Goal: Complete application form

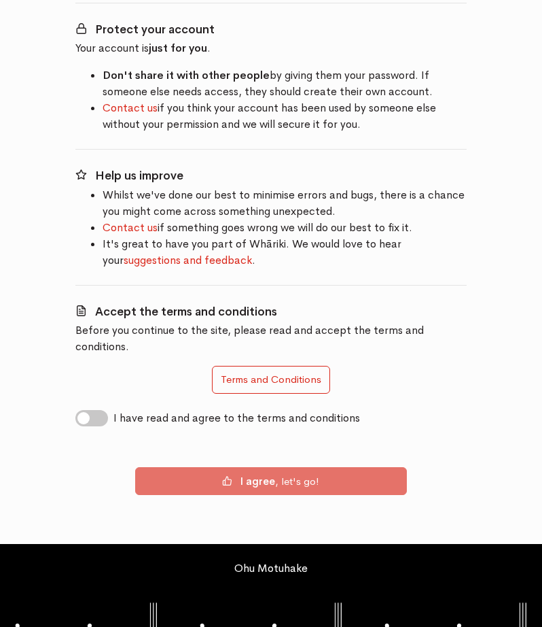
scroll to position [215, 0]
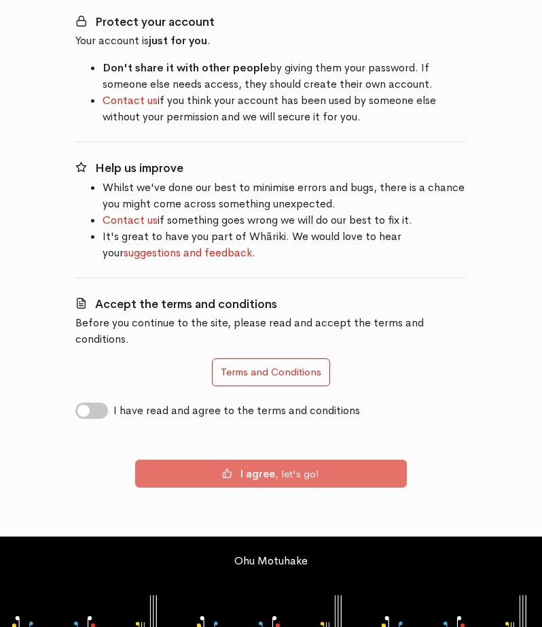
drag, startPoint x: 87, startPoint y: 388, endPoint x: 105, endPoint y: 403, distance: 23.7
click at [114, 402] on label "I have read and agree to the terms and conditions" at bounding box center [237, 410] width 247 height 16
click at [86, 402] on input "I have read and agree to the terms and conditions" at bounding box center [80, 408] width 11 height 13
checkbox input "true"
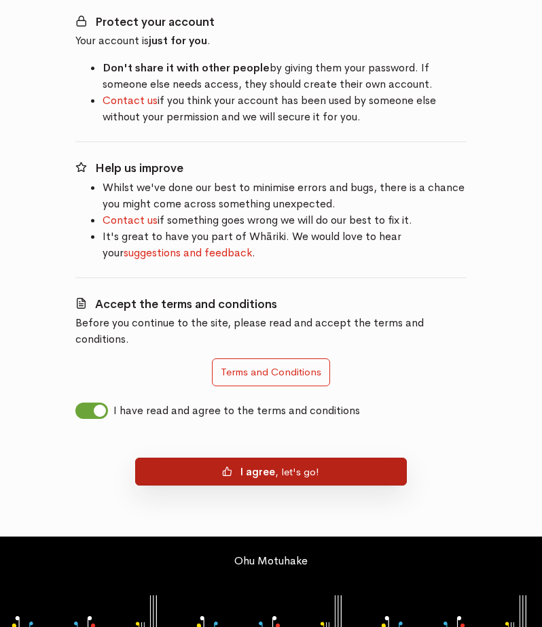
click at [200, 457] on button "I agree , let's go!" at bounding box center [271, 471] width 272 height 29
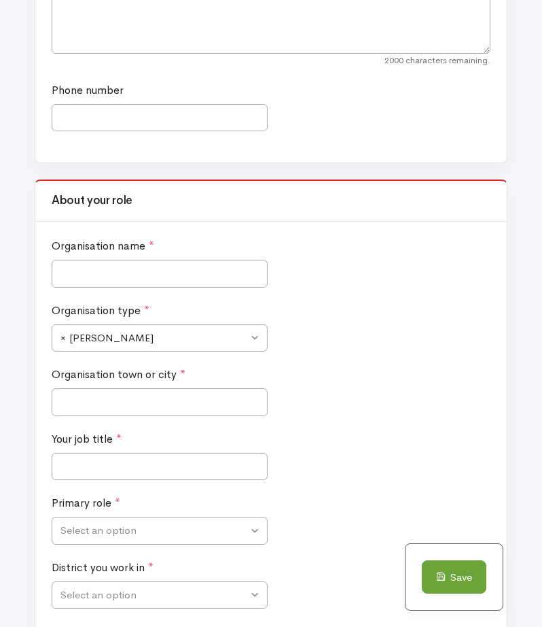
scroll to position [476, 0]
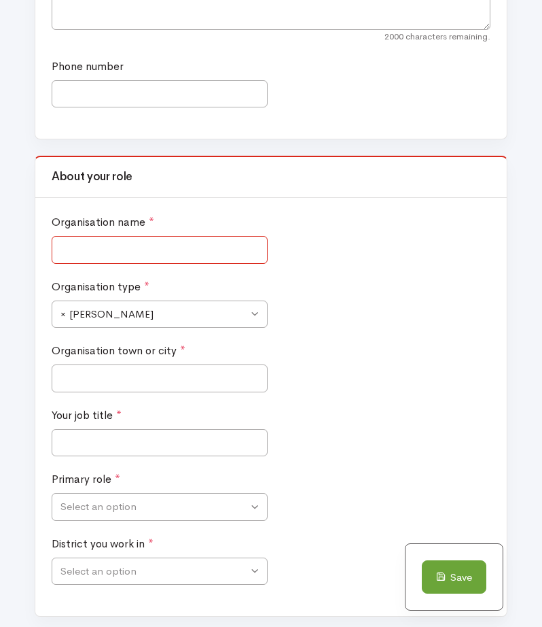
click at [177, 251] on input "Organisation name *" at bounding box center [160, 250] width 216 height 28
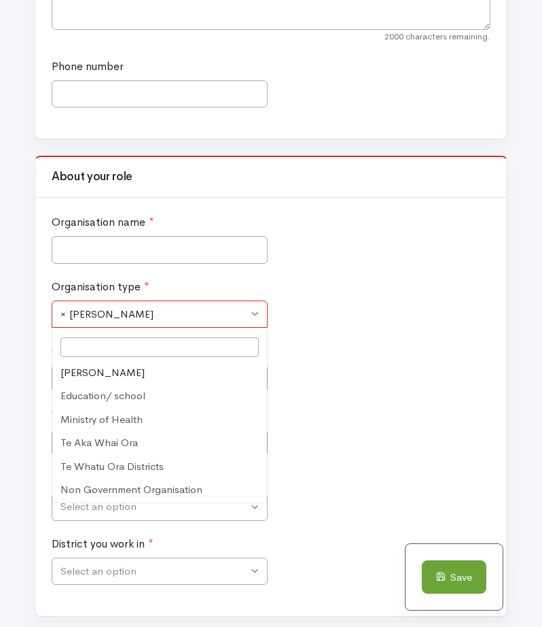
click at [240, 314] on span "× [PERSON_NAME]" at bounding box center [154, 315] width 188 height 16
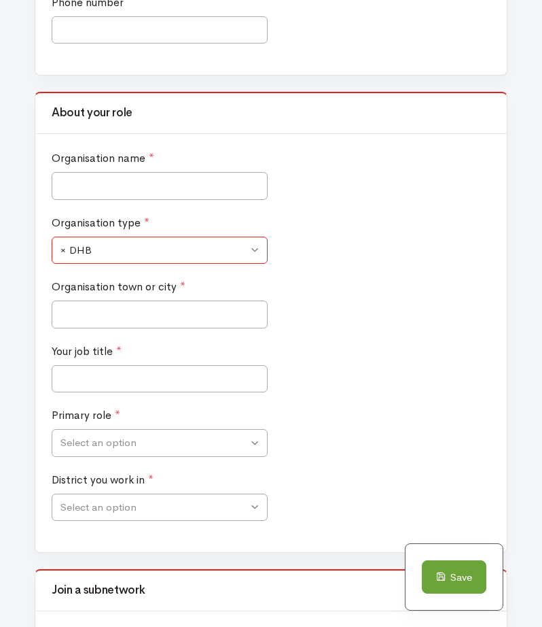
scroll to position [544, 0]
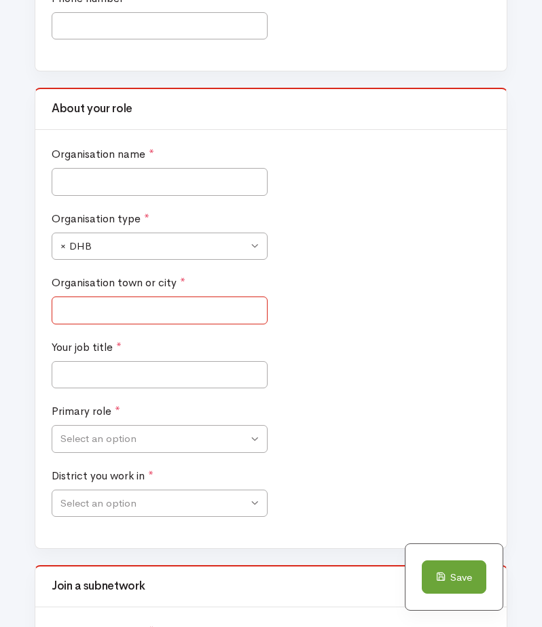
click at [220, 321] on input "Organisation town or city *" at bounding box center [160, 310] width 216 height 28
type input "[GEOGRAPHIC_DATA]"
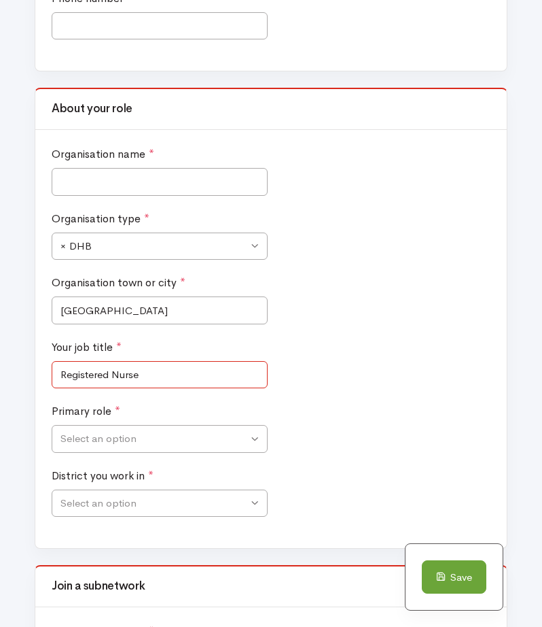
type input "Registered Nurse"
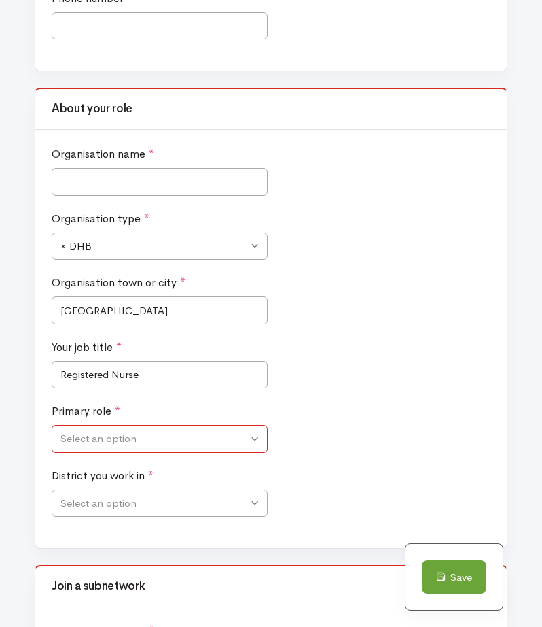
click at [190, 448] on span "Select an option" at bounding box center [160, 439] width 216 height 28
click at [250, 438] on span "× Clinician" at bounding box center [160, 439] width 216 height 28
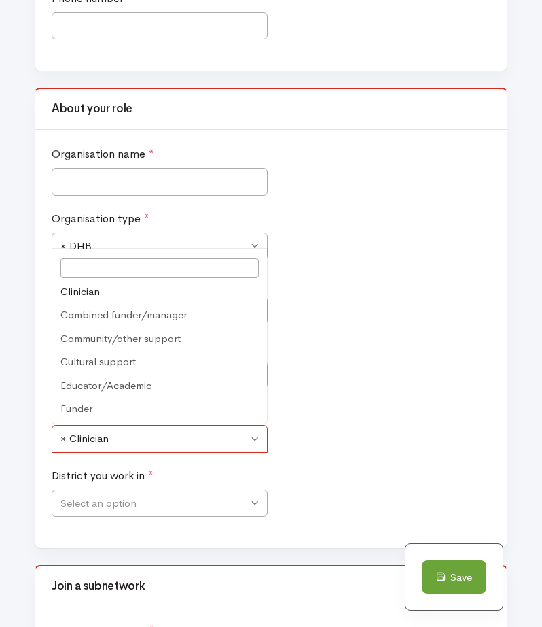
scroll to position [0, 0]
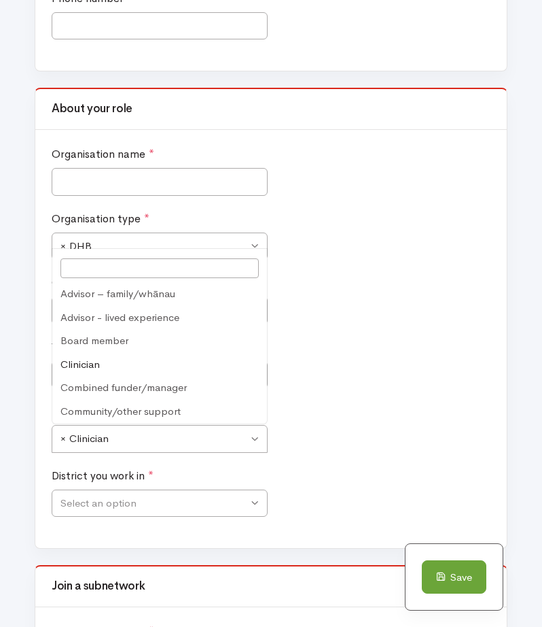
click at [424, 361] on div "Your job title * Registered Nurse" at bounding box center [271, 371] width 446 height 65
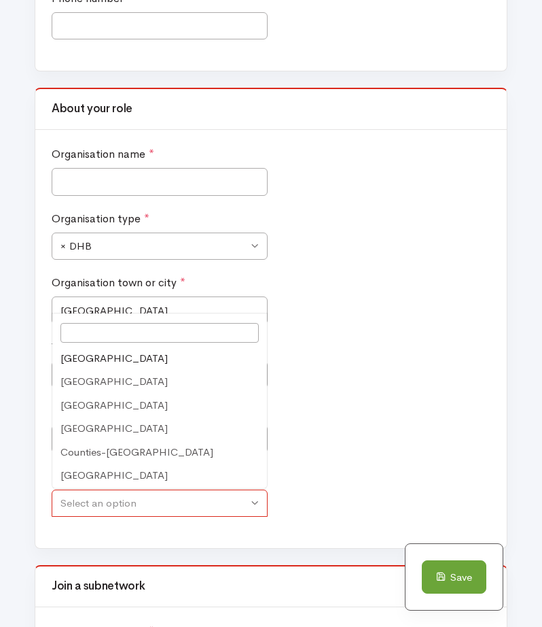
click at [256, 500] on span "Select an option" at bounding box center [160, 503] width 216 height 28
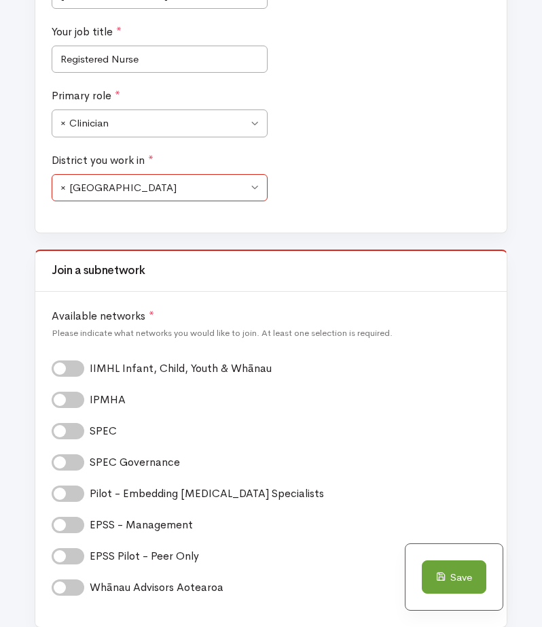
scroll to position [884, 0]
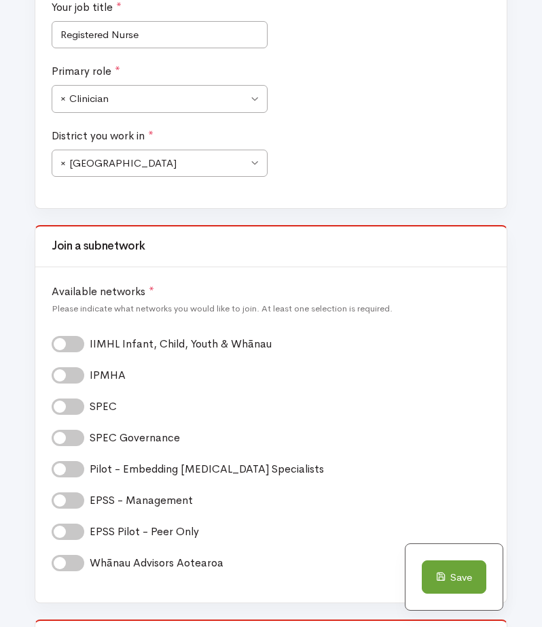
click at [90, 344] on label "IIMHL Infant, Child, Youth & Whānau *" at bounding box center [185, 344] width 191 height 16
click at [63, 344] on input "IIMHL Infant, Child, Youth & Whānau *" at bounding box center [57, 342] width 11 height 13
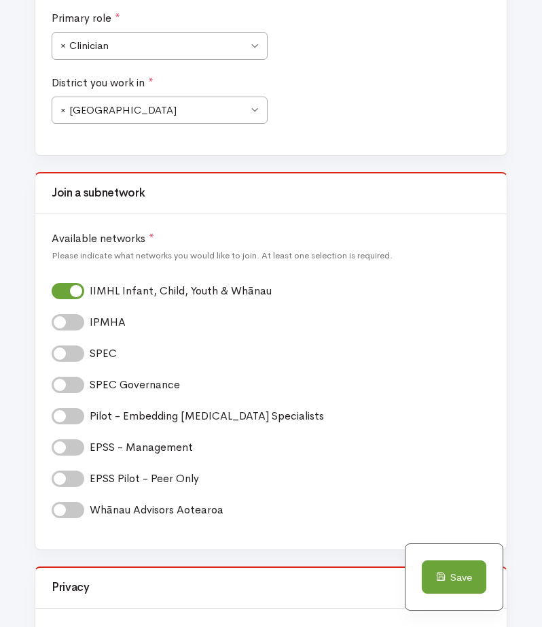
scroll to position [952, 0]
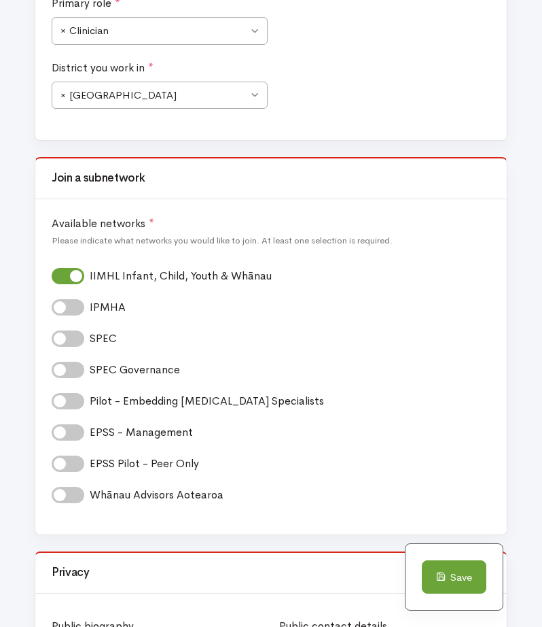
click at [90, 279] on label "IIMHL Infant, Child, Youth & Whānau *" at bounding box center [185, 276] width 191 height 16
click at [63, 279] on input "IIMHL Infant, Child, Youth & Whānau *" at bounding box center [57, 274] width 11 height 13
checkbox input "false"
click at [90, 331] on label "SPEC *" at bounding box center [108, 338] width 36 height 16
click at [63, 331] on input "SPEC *" at bounding box center [57, 336] width 11 height 13
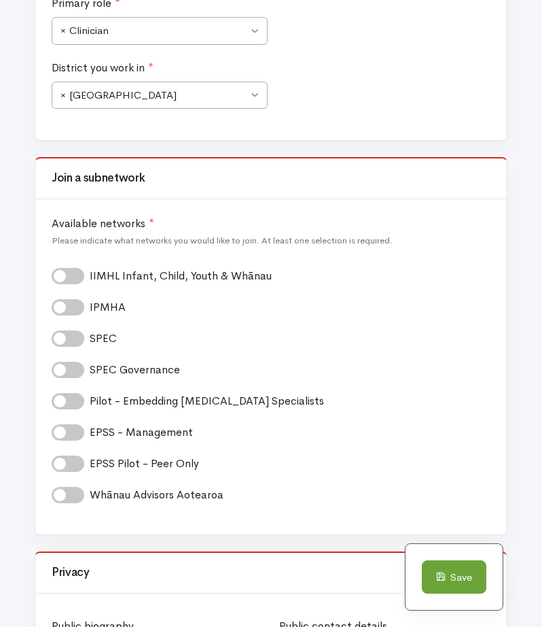
checkbox input "true"
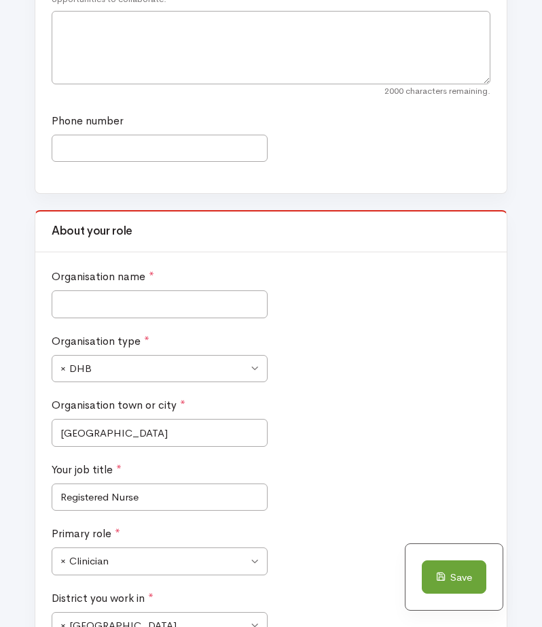
scroll to position [408, 0]
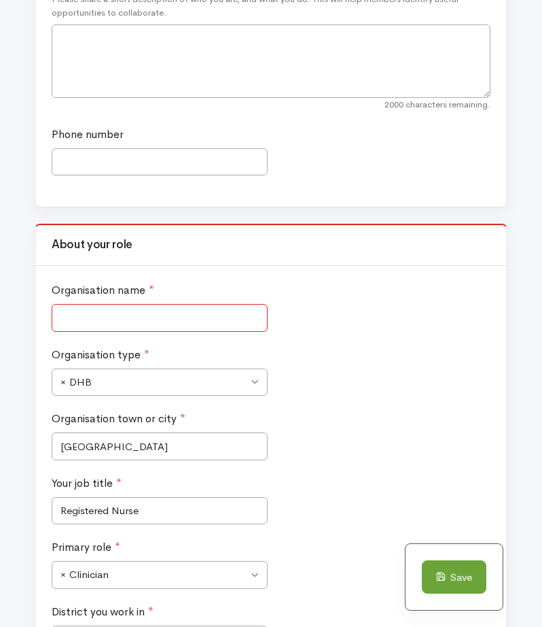
click at [196, 324] on input "Organisation name *" at bounding box center [160, 318] width 216 height 28
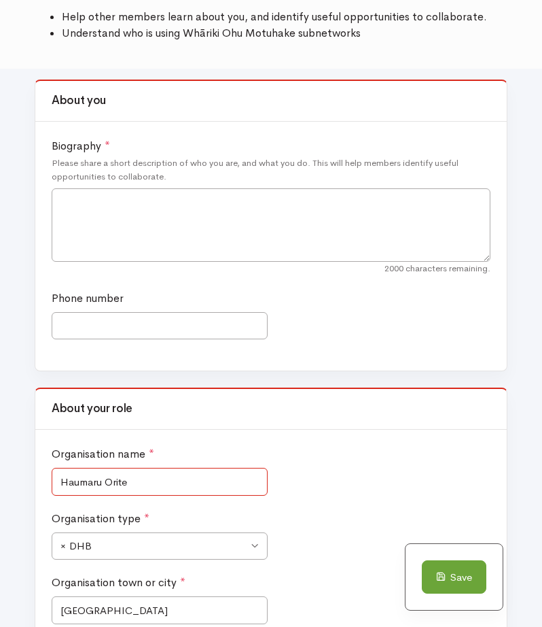
scroll to position [136, 0]
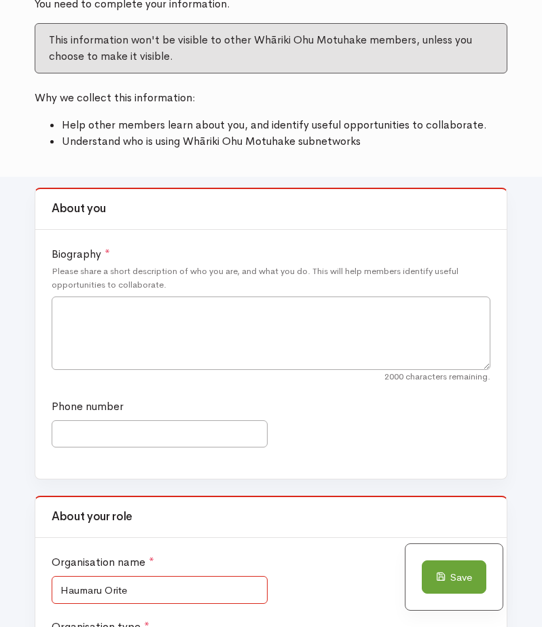
type input "Haumaru Orite"
click at [146, 425] on input "Phone number" at bounding box center [160, 434] width 216 height 28
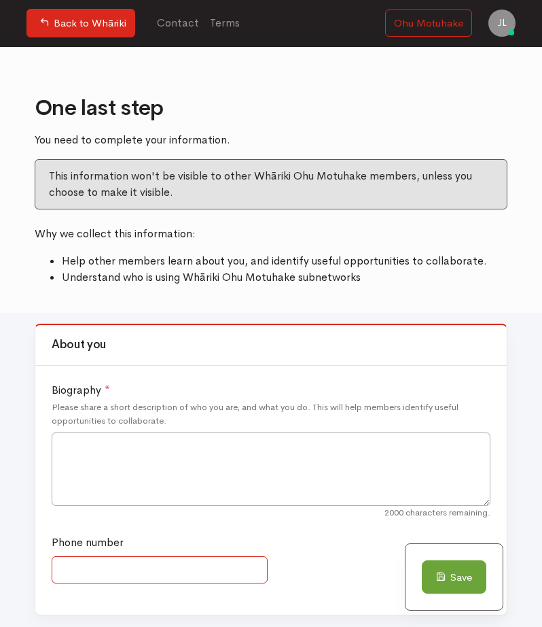
scroll to position [68, 0]
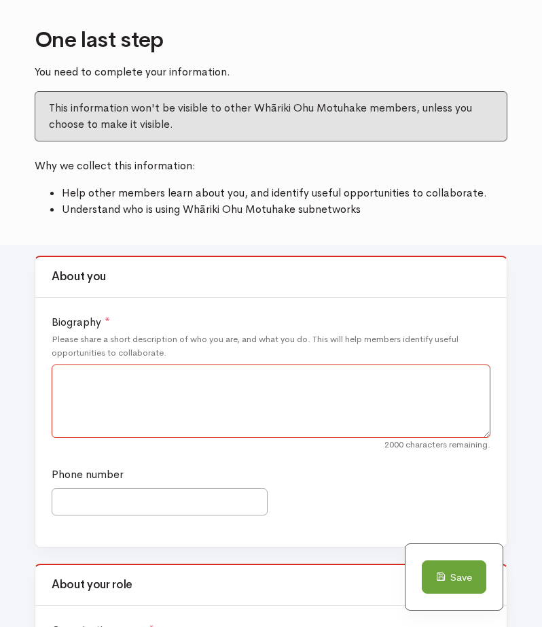
click at [171, 395] on textarea "Biography *" at bounding box center [271, 400] width 439 height 73
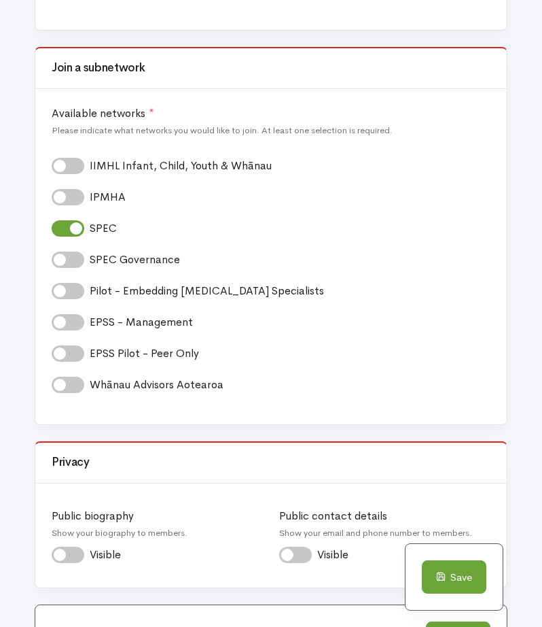
scroll to position [1238, 0]
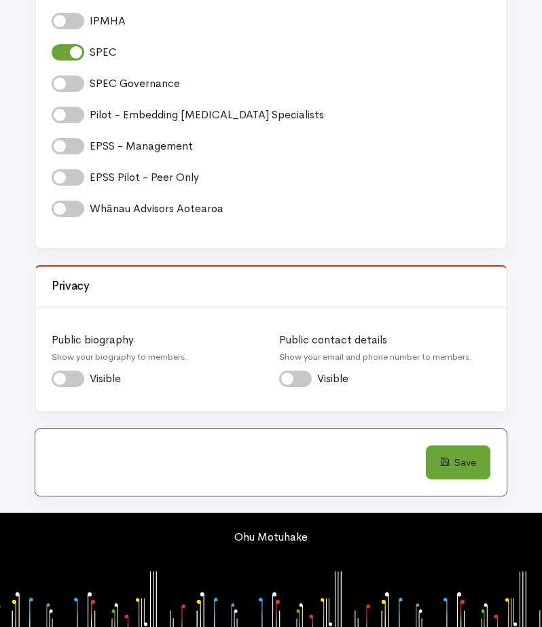
type textarea "I practice as a registered nurse in a child & adolescent inpatient unit. We als…"
click at [462, 470] on button "Save" at bounding box center [458, 462] width 65 height 34
